Goal: Navigation & Orientation: Find specific page/section

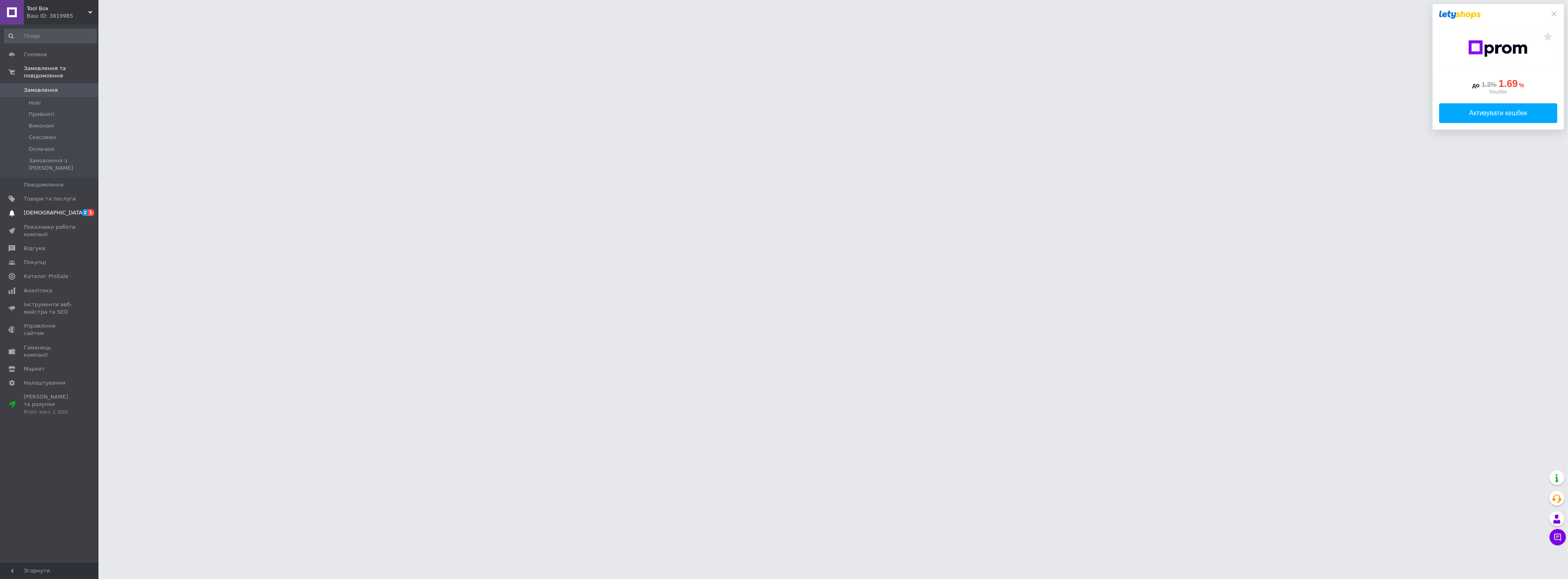
click at [50, 209] on span "[DEMOGRAPHIC_DATA]" at bounding box center [55, 213] width 61 height 8
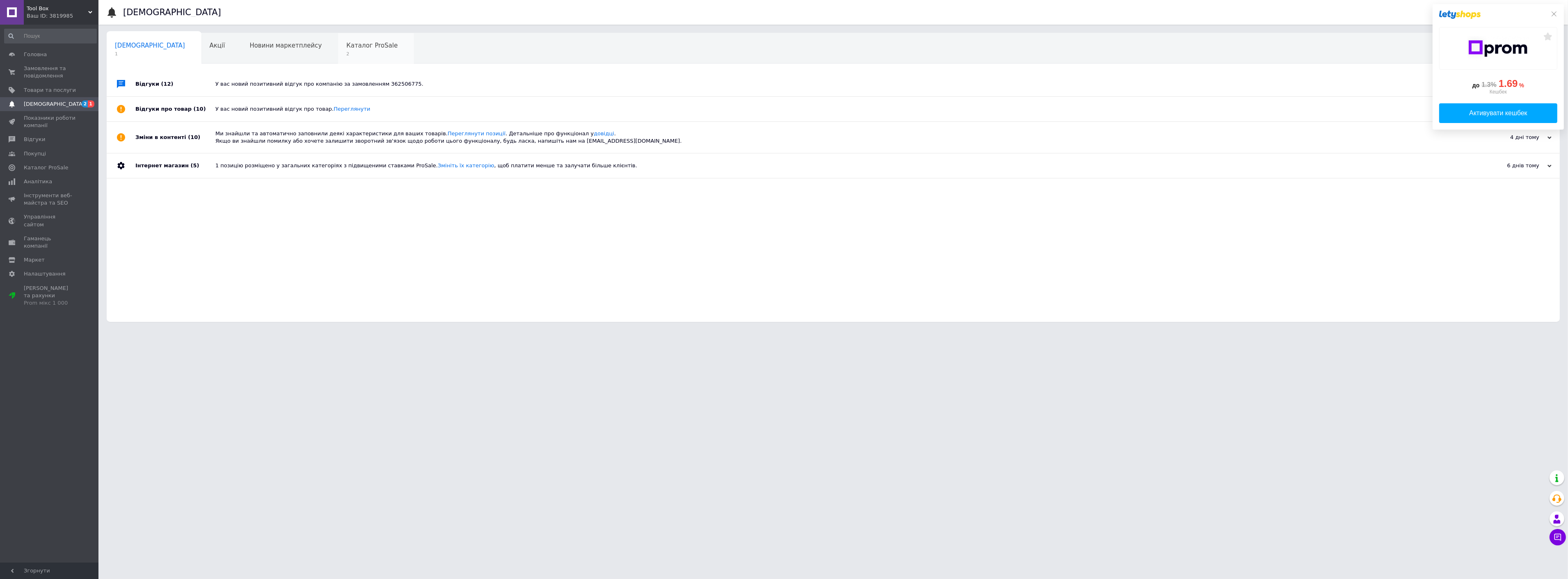
click at [346, 52] on span "2" at bounding box center [371, 54] width 51 height 6
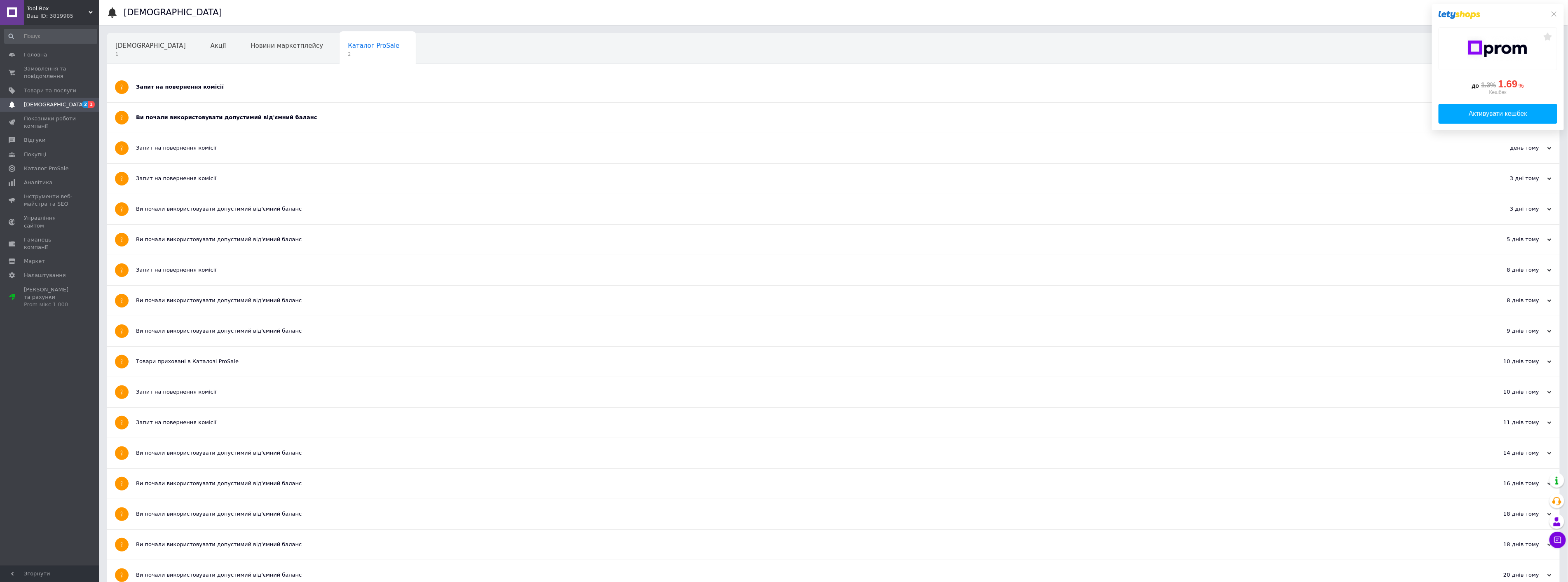
click at [237, 111] on div "Ви почали використовувати допустимий від'ємний баланс" at bounding box center [803, 117] width 1333 height 30
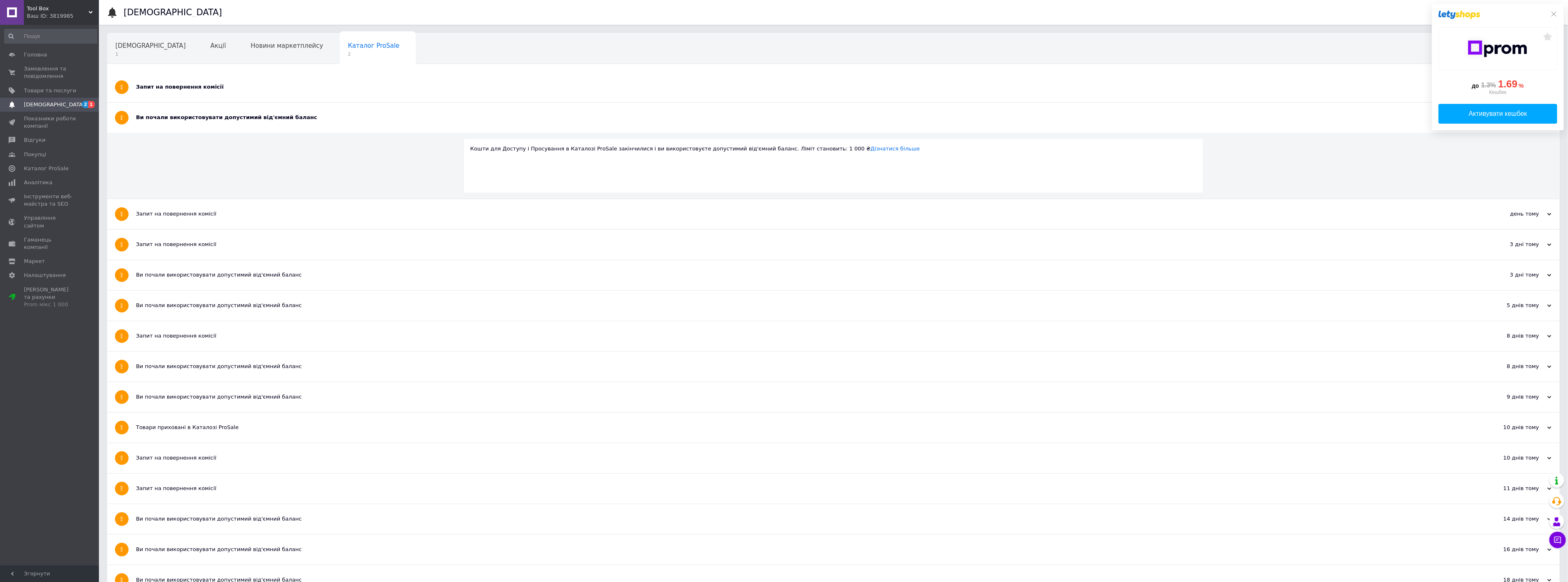
click at [248, 84] on div "Запит на повернення комісії" at bounding box center [803, 87] width 1333 height 8
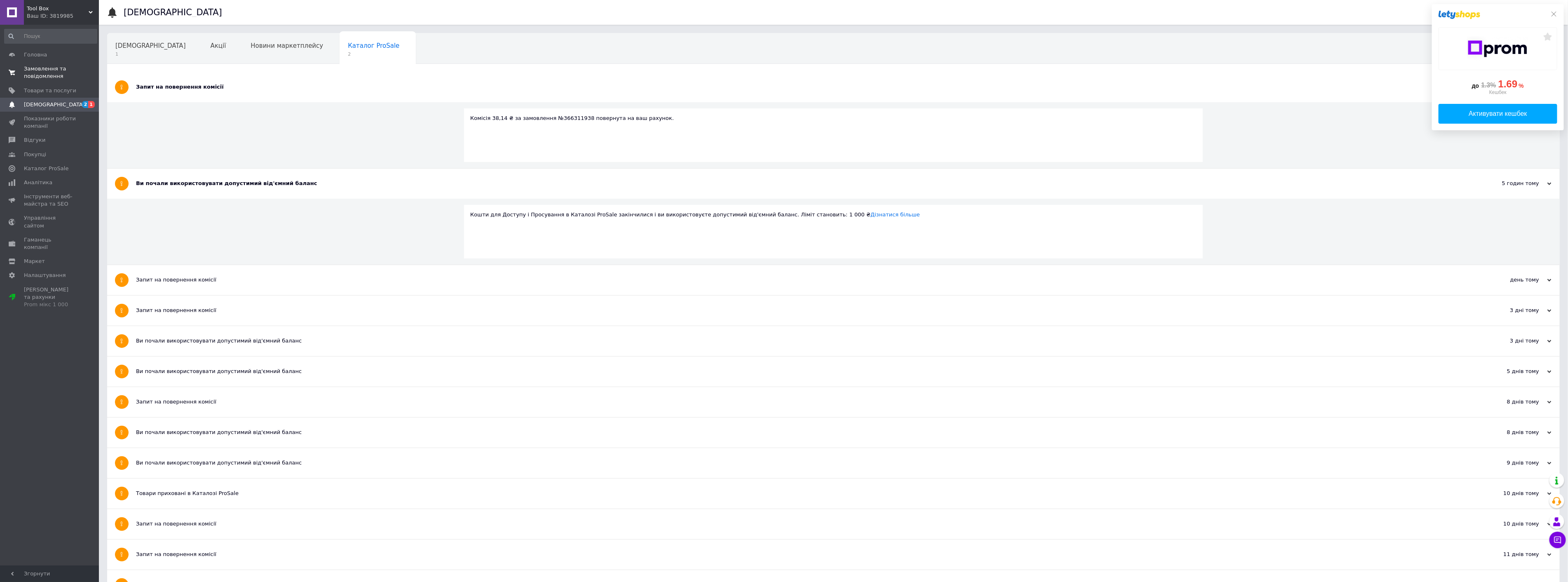
drag, startPoint x: 42, startPoint y: 100, endPoint x: 38, endPoint y: 83, distance: 17.5
click at [41, 101] on link "[DEMOGRAPHIC_DATA] 2 1" at bounding box center [50, 104] width 101 height 14
click at [36, 73] on span "Замовлення та повідомлення" at bounding box center [50, 72] width 52 height 15
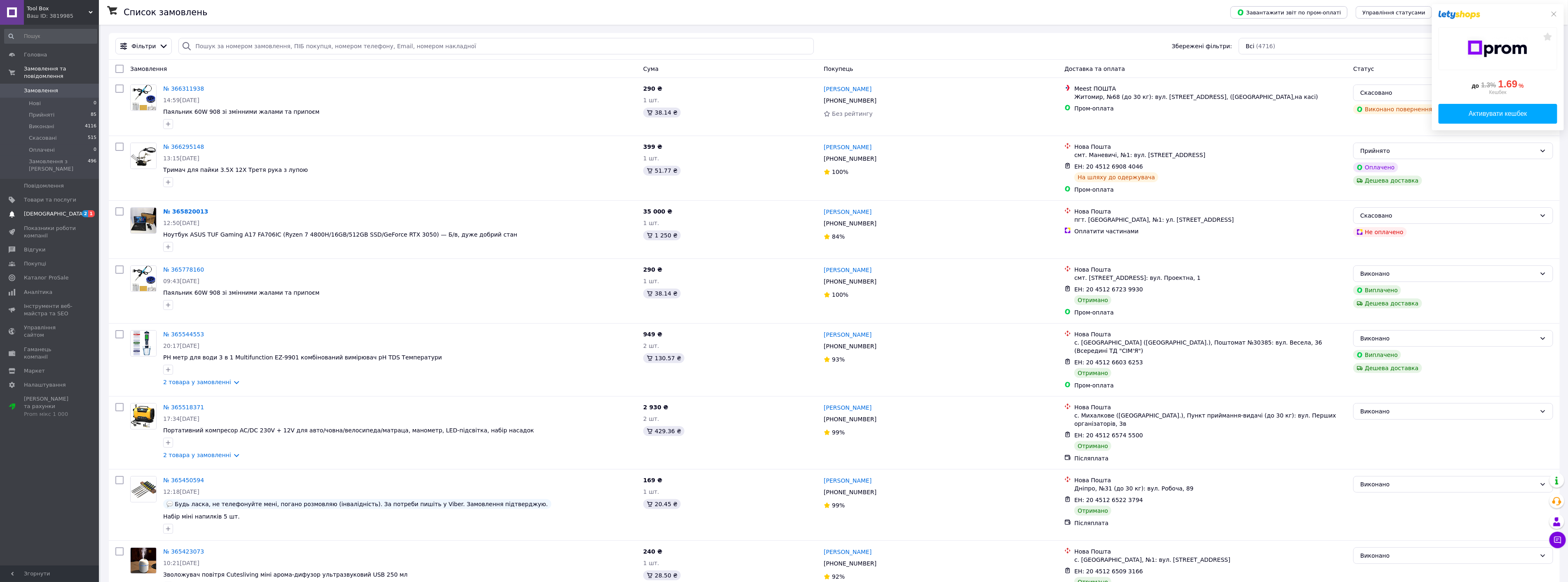
click at [57, 210] on span "[DEMOGRAPHIC_DATA]" at bounding box center [50, 214] width 52 height 8
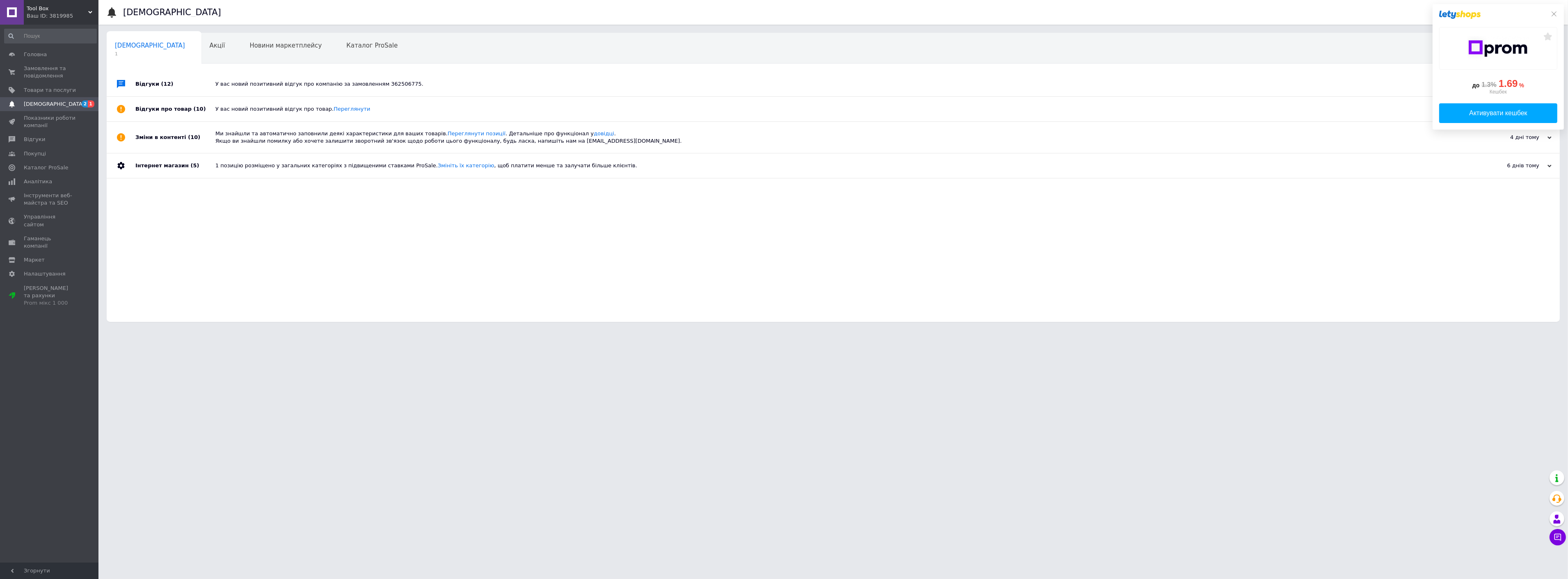
click at [55, 99] on link "[DEMOGRAPHIC_DATA] 2 1" at bounding box center [50, 104] width 101 height 14
click at [48, 68] on span "Замовлення та повідомлення" at bounding box center [50, 72] width 52 height 15
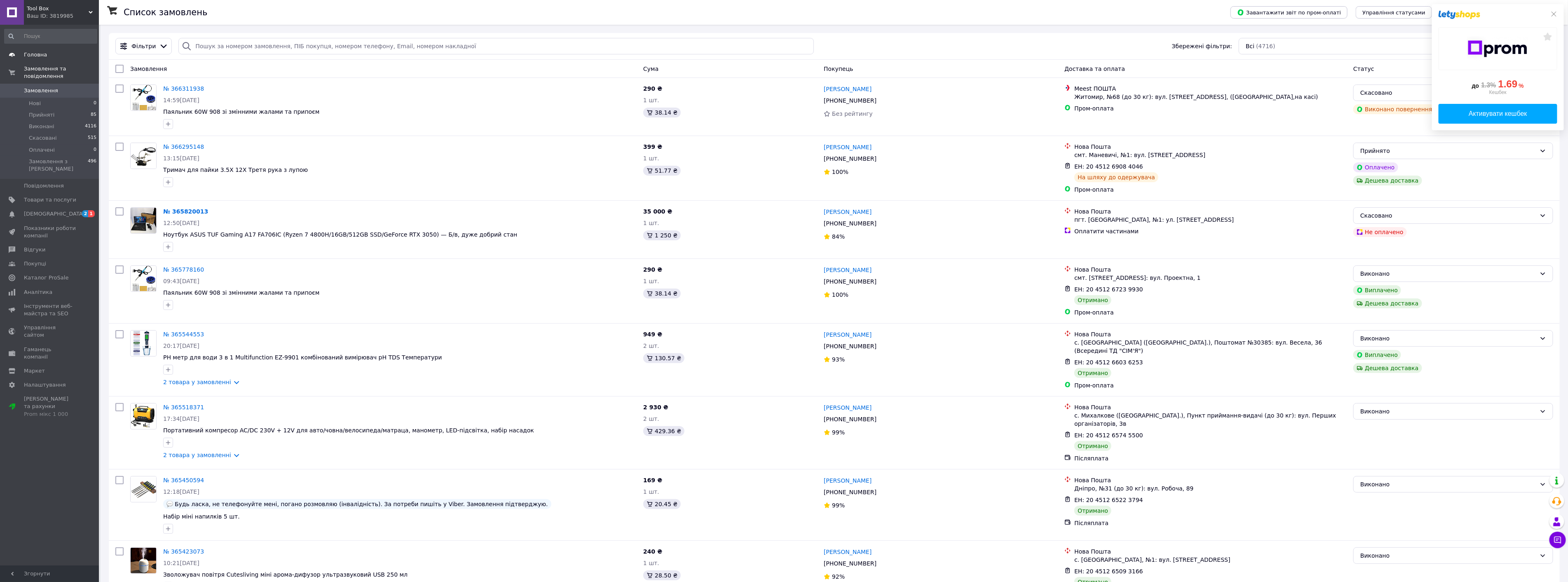
click at [43, 54] on span "Головна" at bounding box center [36, 55] width 23 height 8
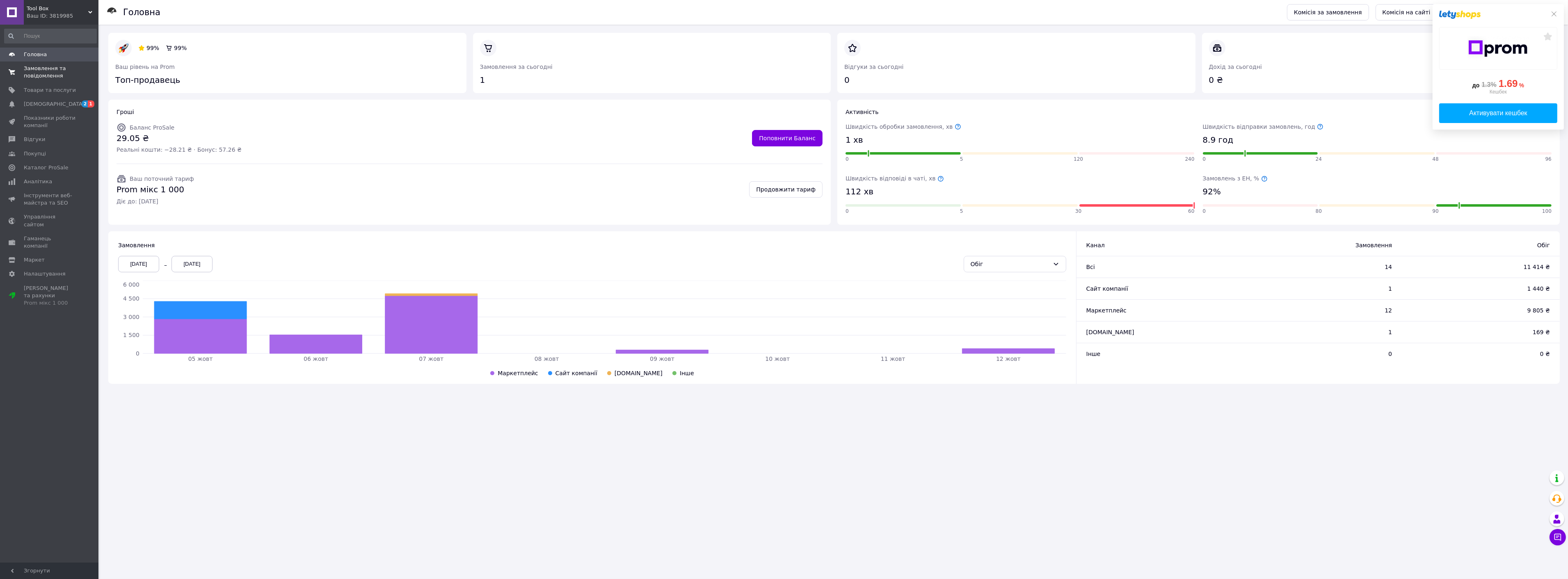
click at [39, 68] on span "Замовлення та повідомлення" at bounding box center [50, 72] width 52 height 15
